Goal: Check status: Check status

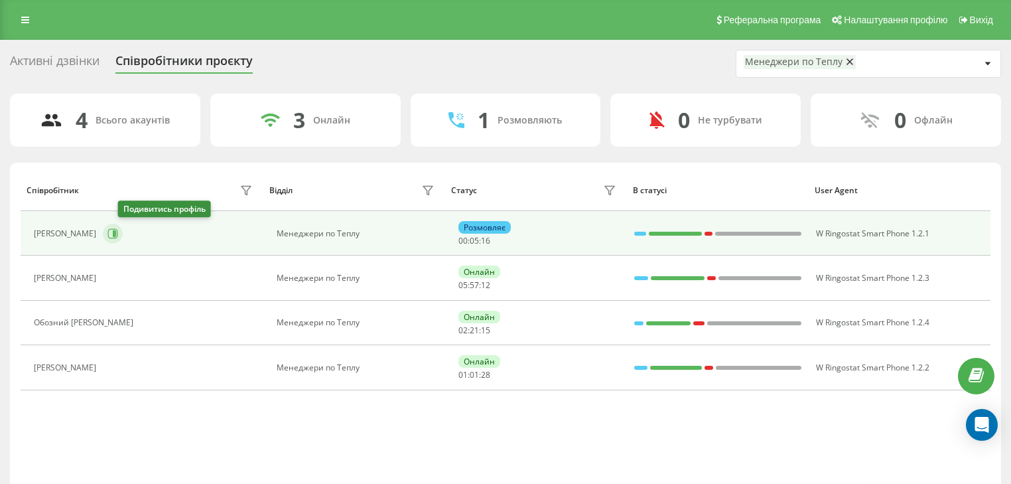
click at [119, 235] on button at bounding box center [113, 234] width 20 height 20
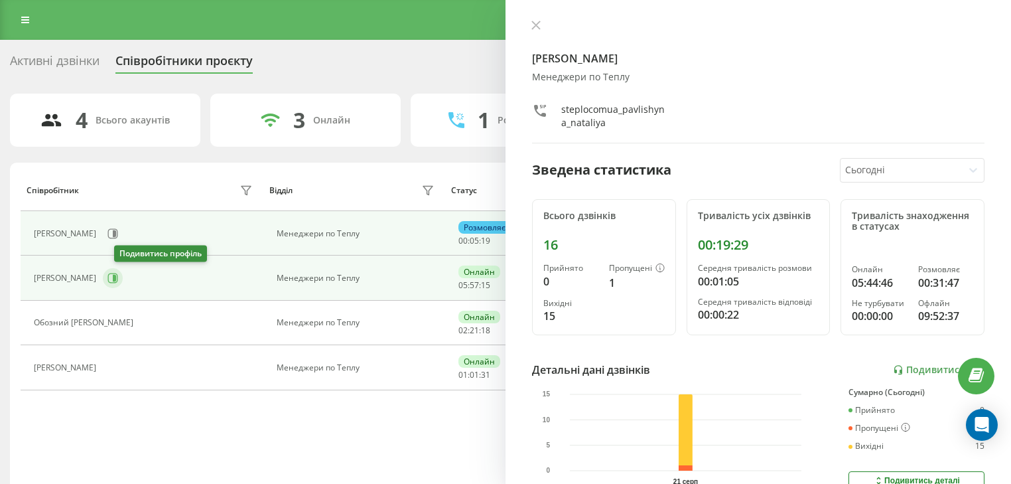
click at [123, 276] on button at bounding box center [113, 278] width 20 height 20
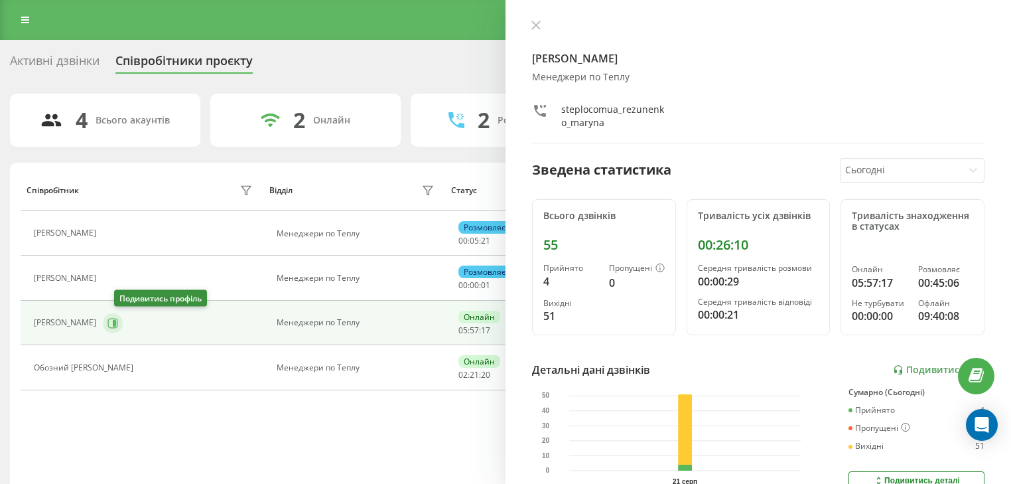
click at [123, 327] on button at bounding box center [113, 323] width 20 height 20
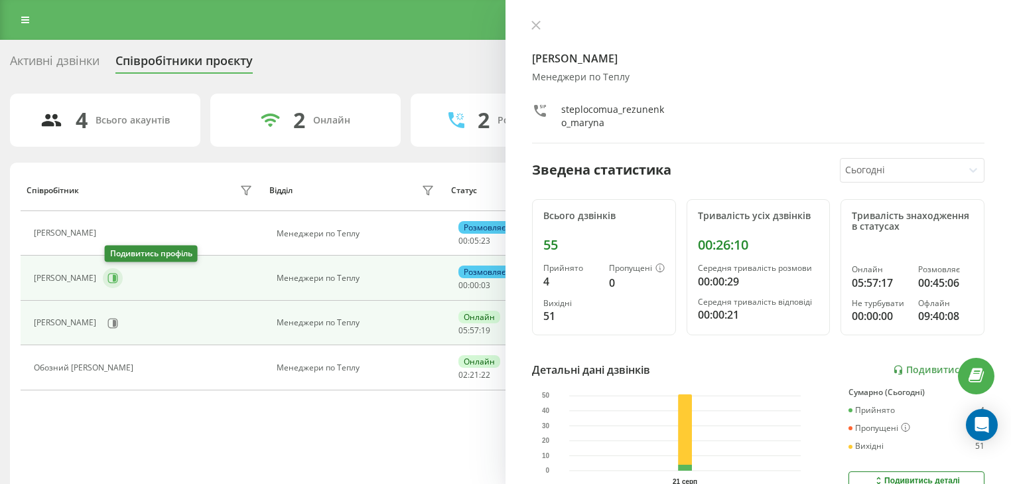
click at [111, 276] on icon at bounding box center [113, 278] width 11 height 11
click at [116, 312] on div "[PERSON_NAME]" at bounding box center [145, 323] width 222 height 23
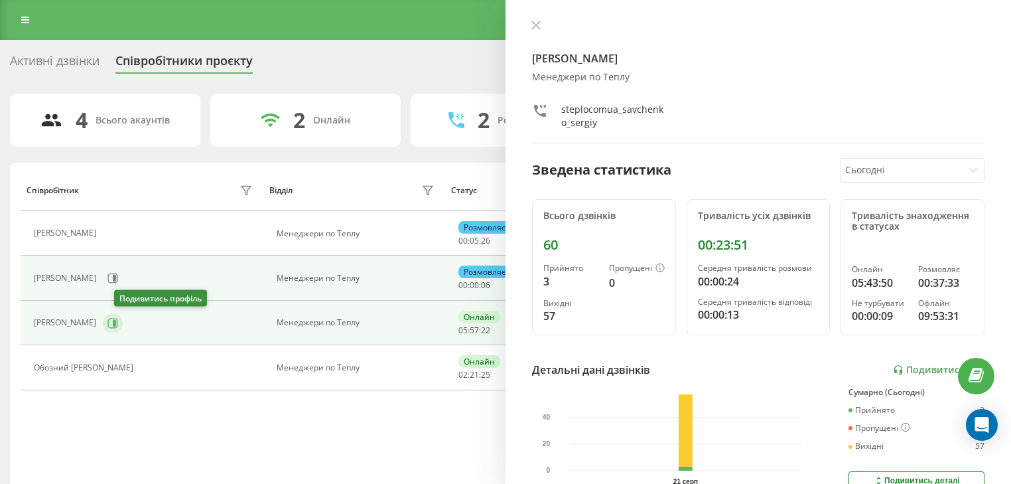
click at [118, 323] on icon at bounding box center [113, 323] width 11 height 11
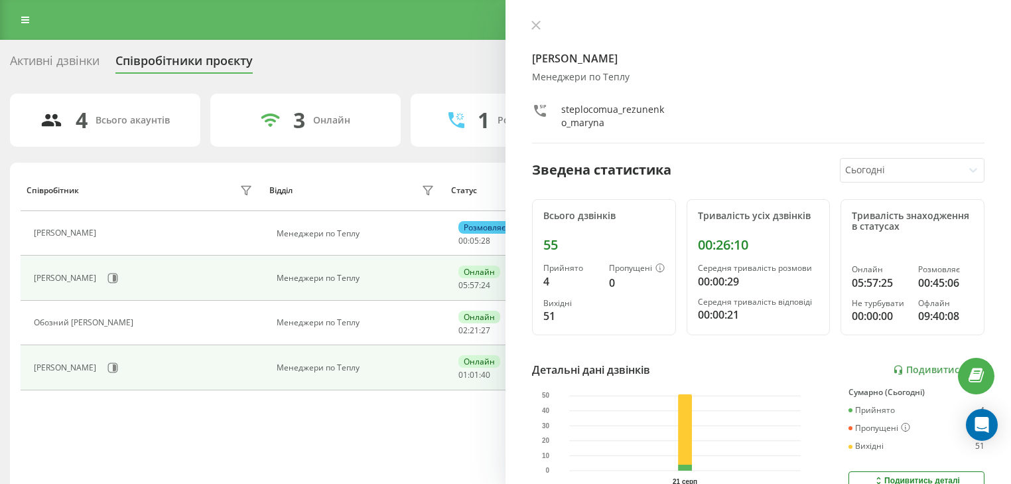
click at [127, 354] on td "[PERSON_NAME]" at bounding box center [142, 367] width 243 height 44
click at [120, 364] on button at bounding box center [113, 368] width 20 height 20
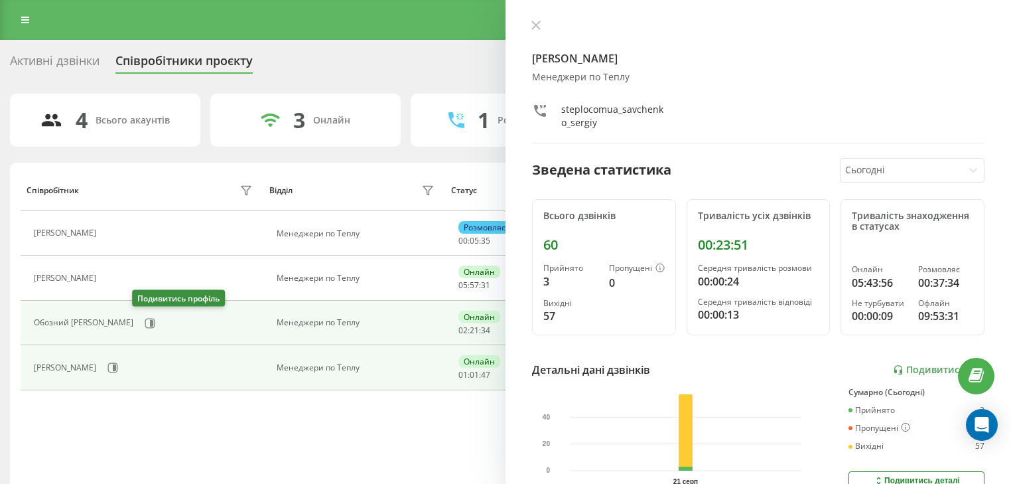
click at [134, 331] on div "Обозний [PERSON_NAME]" at bounding box center [145, 323] width 222 height 23
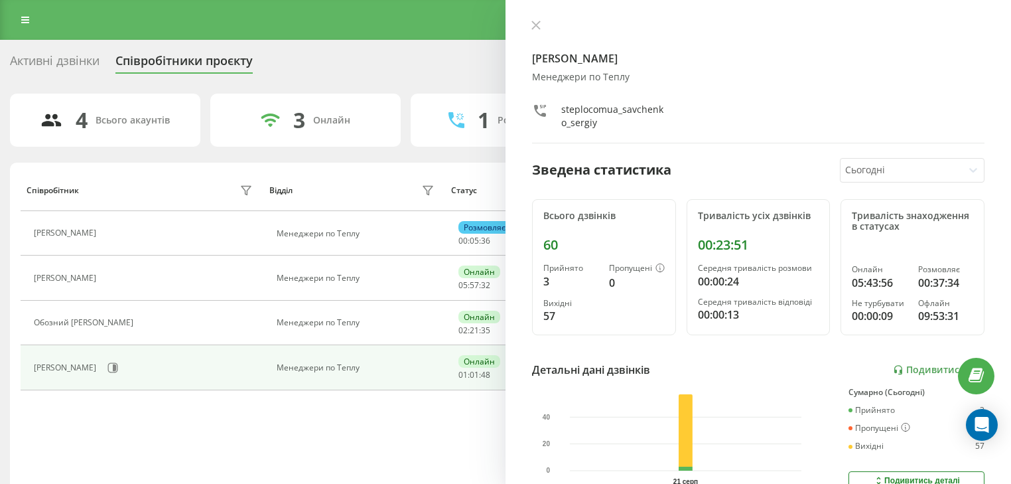
drag, startPoint x: 136, startPoint y: 321, endPoint x: 138, endPoint y: 329, distance: 8.2
click at [143, 323] on icon at bounding box center [148, 323] width 11 height 11
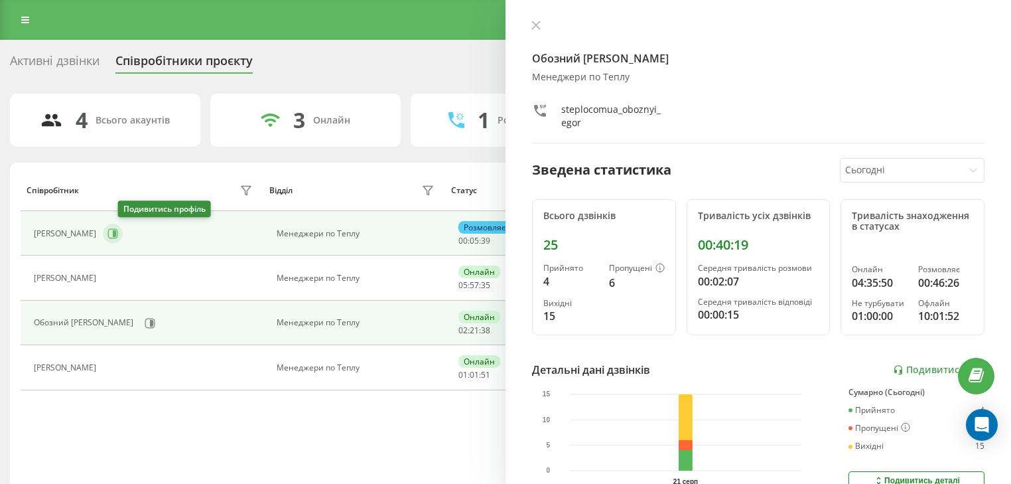
click at [118, 231] on icon at bounding box center [113, 233] width 11 height 11
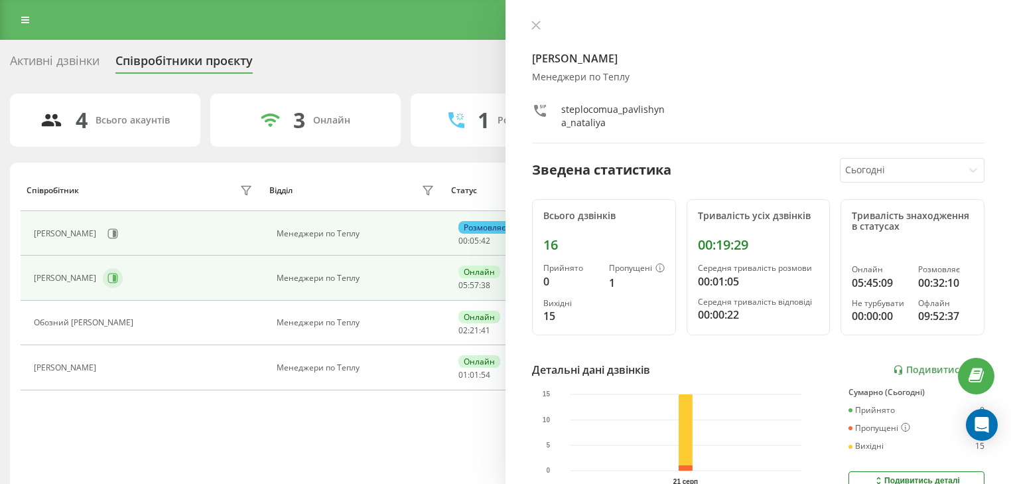
click at [118, 273] on icon at bounding box center [113, 278] width 11 height 11
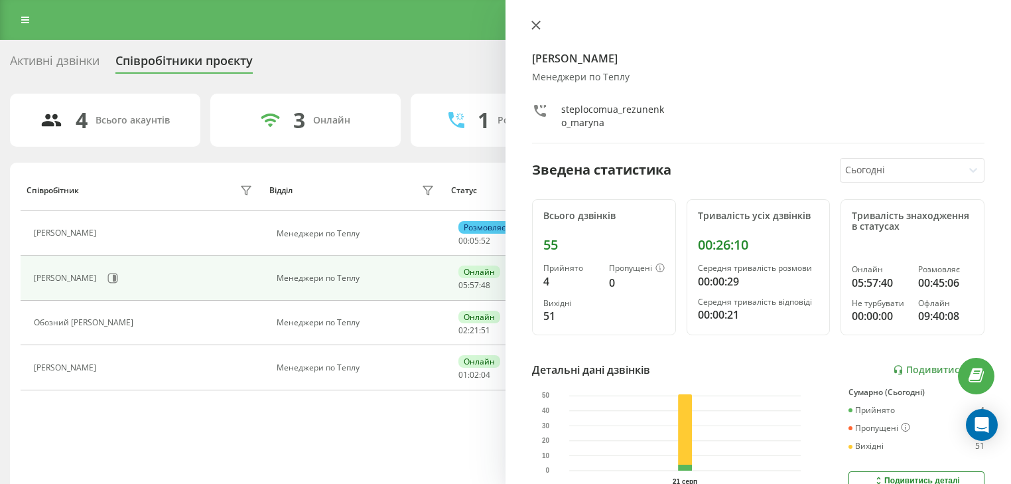
click at [536, 27] on icon at bounding box center [536, 25] width 8 height 8
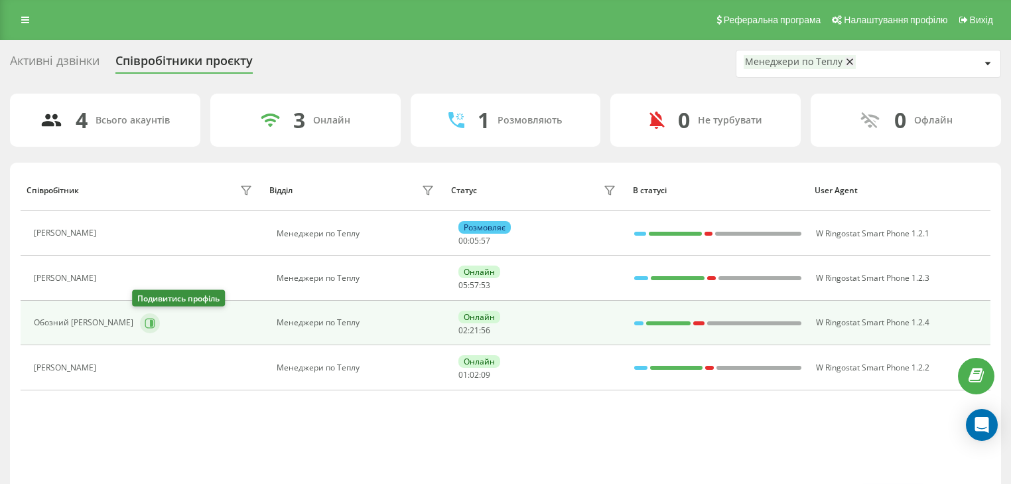
click at [145, 321] on icon at bounding box center [150, 323] width 11 height 11
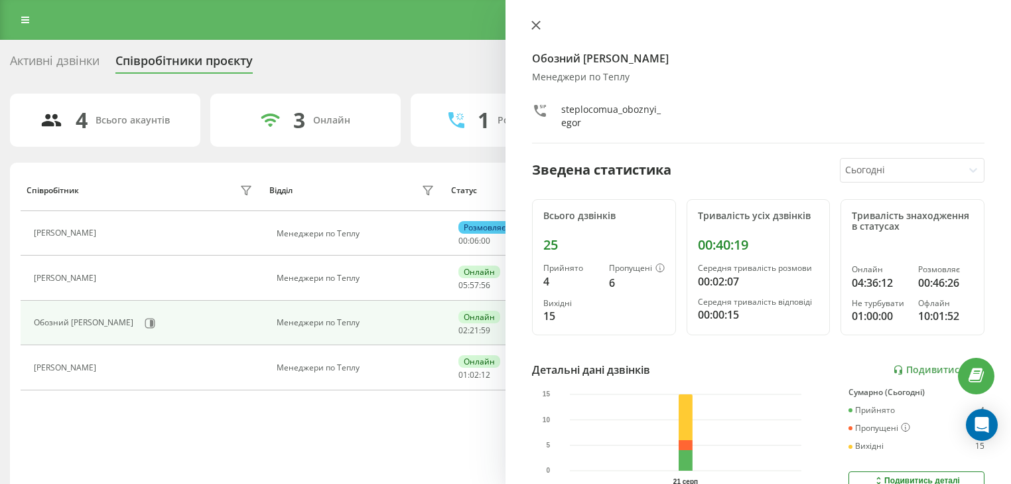
drag, startPoint x: 534, startPoint y: 17, endPoint x: 532, endPoint y: 25, distance: 8.2
click at [534, 17] on div "Обозний [PERSON_NAME] по Теплу steplocomua_oboznyi_egor Зведена статистика Сьог…" at bounding box center [759, 242] width 506 height 484
click at [535, 28] on icon at bounding box center [536, 25] width 9 height 9
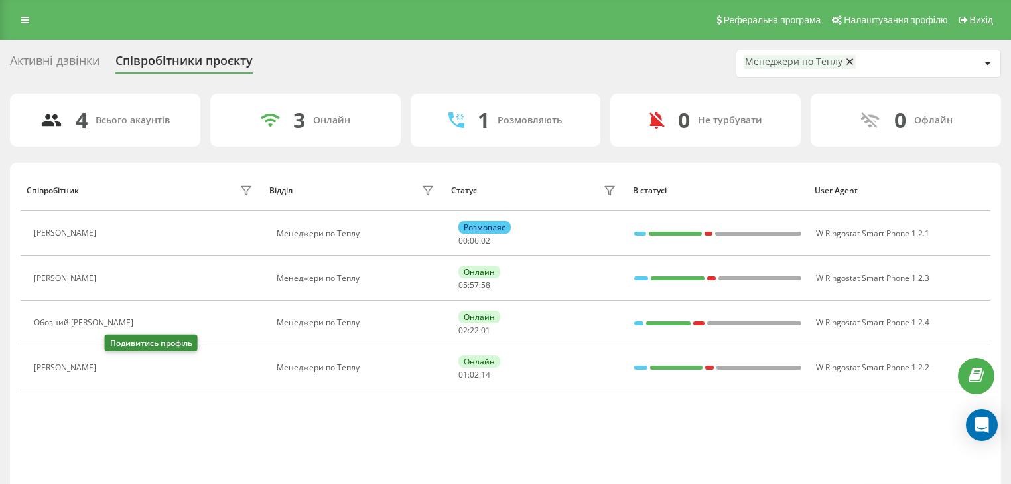
click at [108, 366] on button at bounding box center [111, 369] width 16 height 19
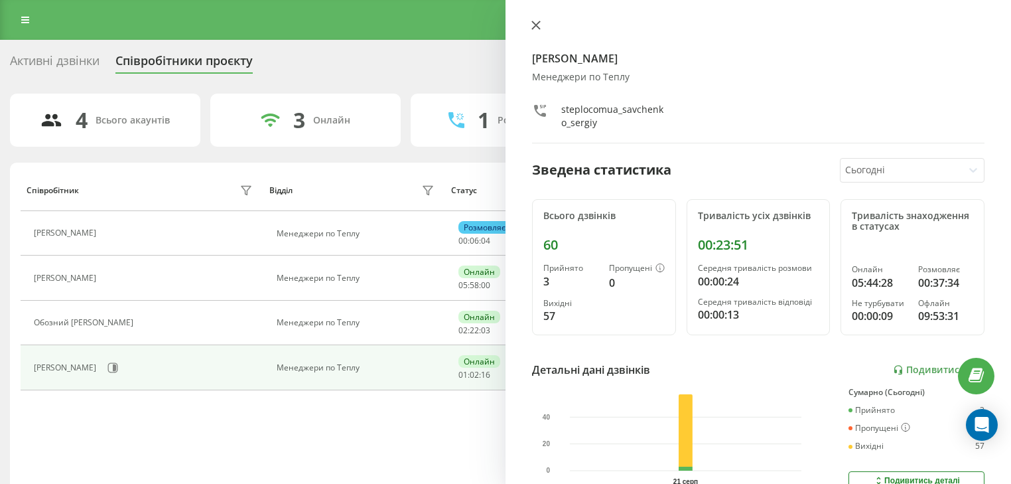
click at [535, 27] on icon at bounding box center [536, 25] width 9 height 9
